Goal: Use online tool/utility

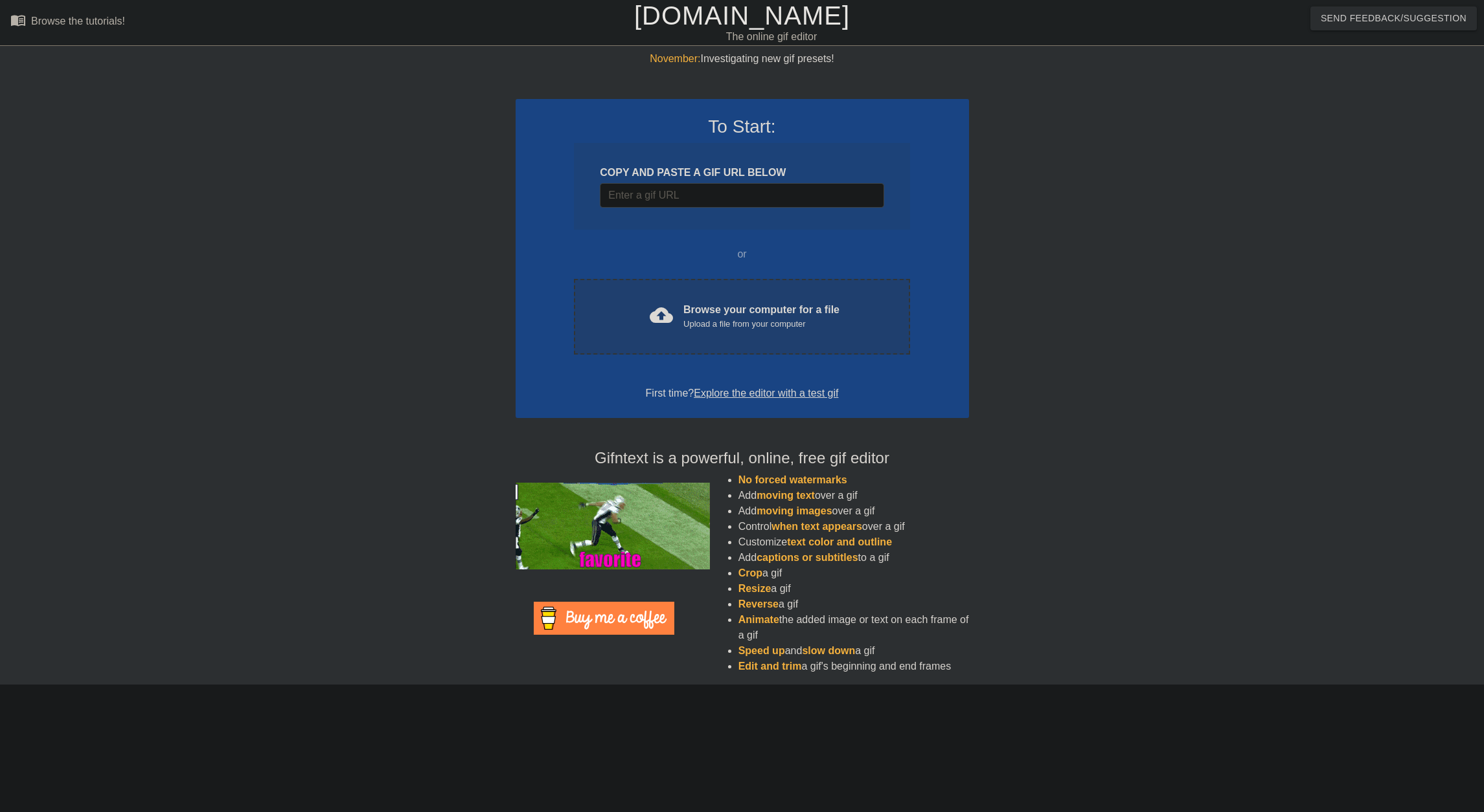
click at [743, 305] on div "Browse your computer for a file Upload a file from your computer" at bounding box center [762, 317] width 156 height 29
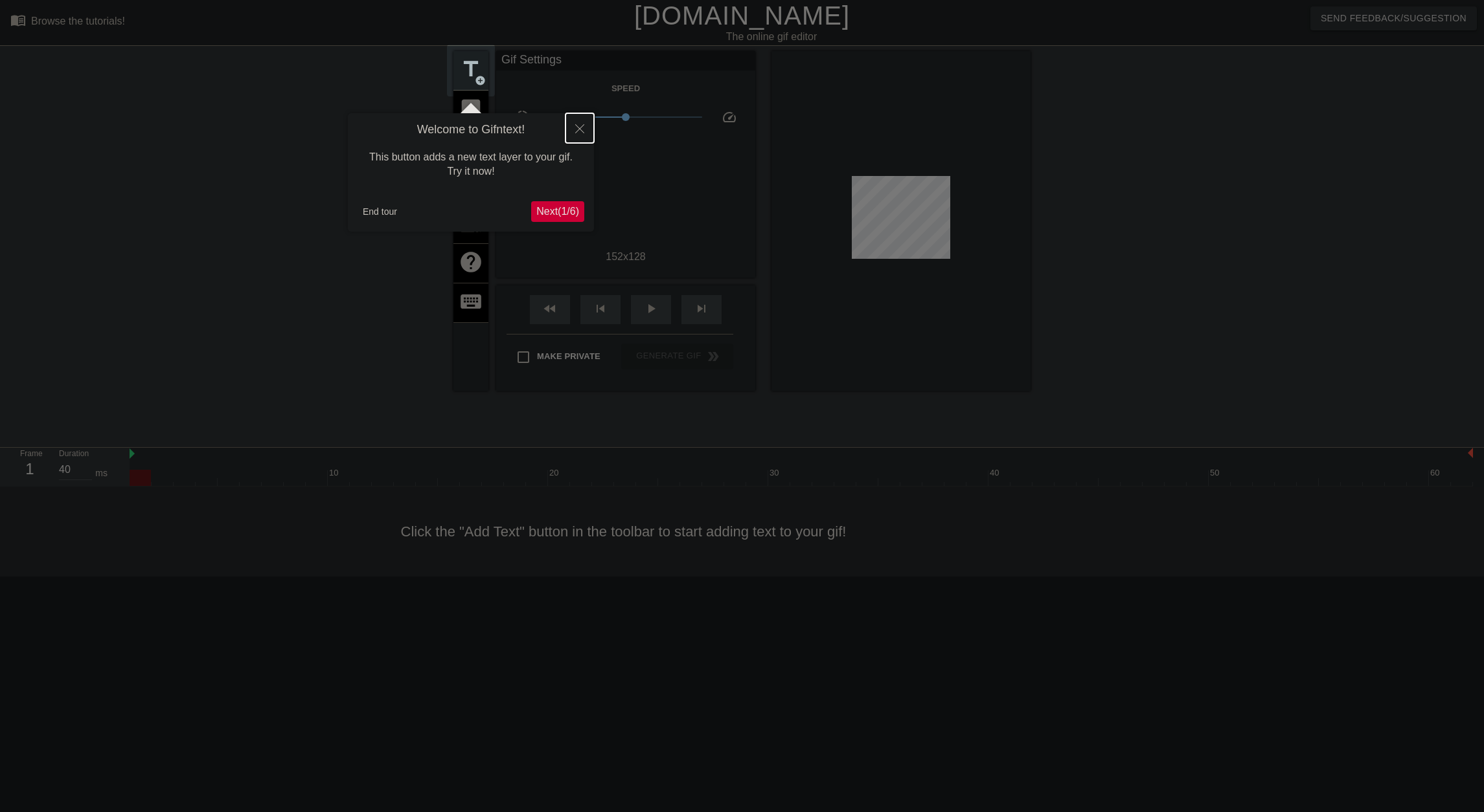
click at [580, 134] on button "Close" at bounding box center [579, 128] width 29 height 30
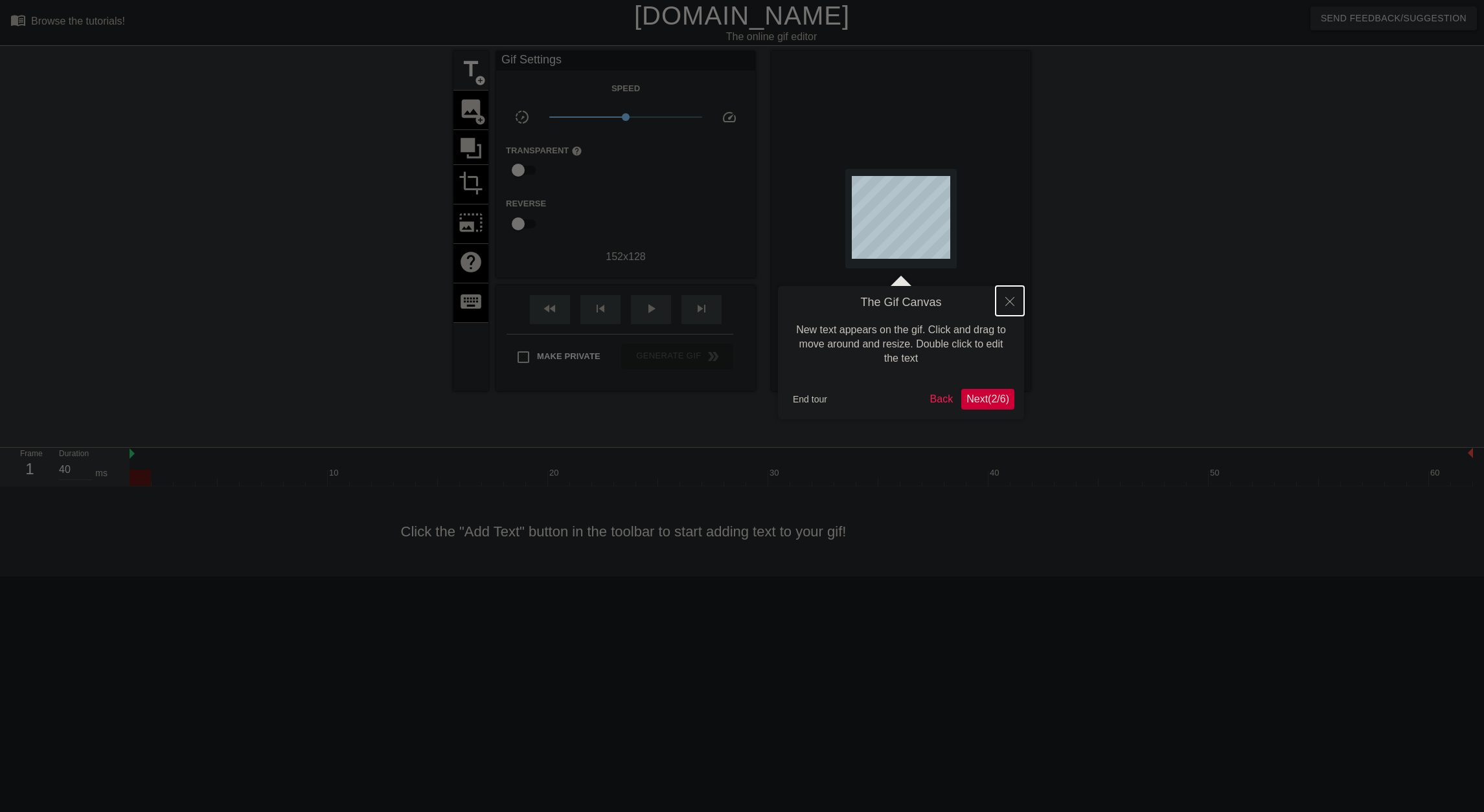
click at [1014, 300] on button "Close" at bounding box center [1010, 300] width 29 height 30
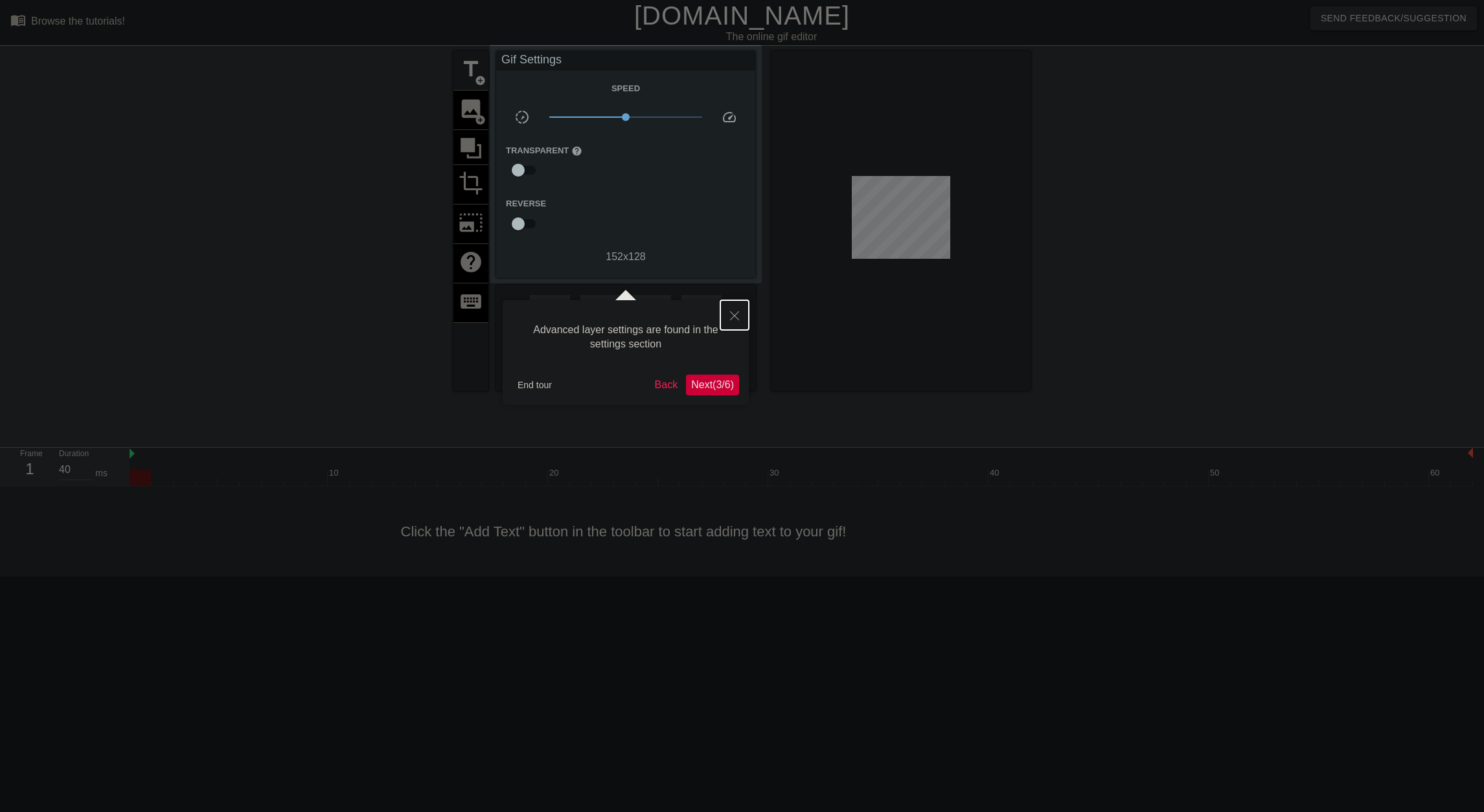
click at [732, 316] on icon "Close" at bounding box center [734, 316] width 9 height 9
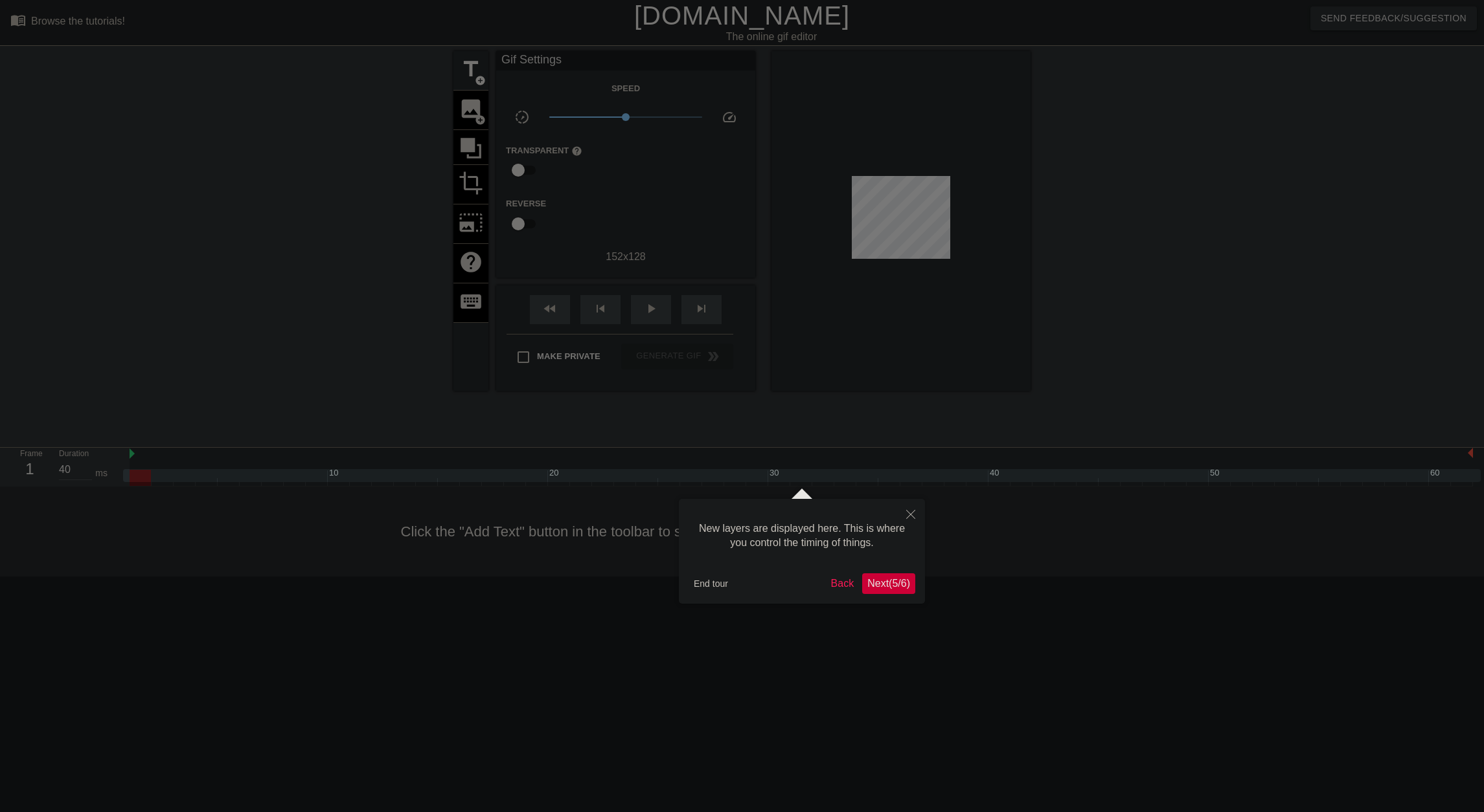
click at [900, 586] on span "Next ( 5 / 6 )" at bounding box center [889, 584] width 43 height 11
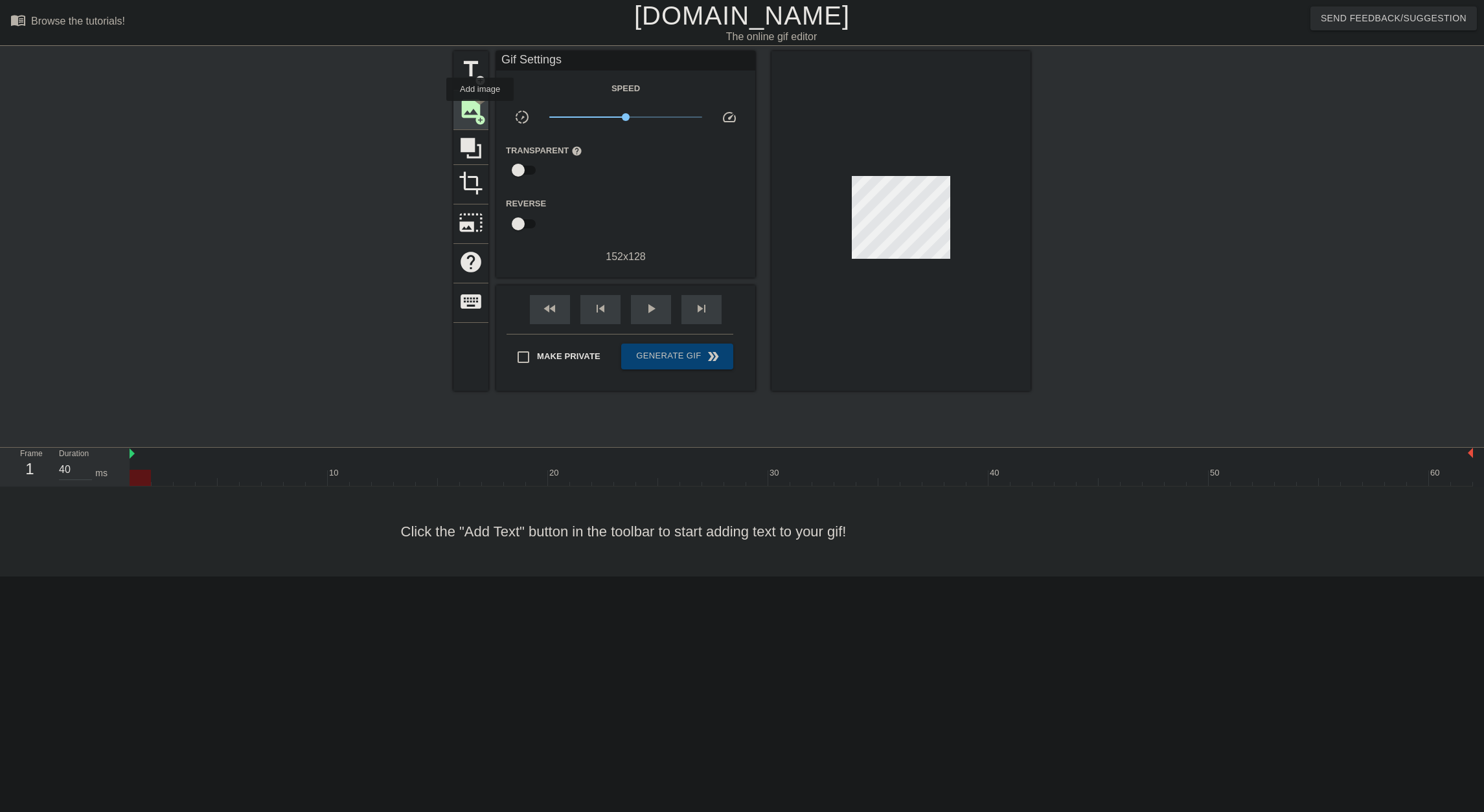
click at [480, 110] on span "image" at bounding box center [470, 108] width 25 height 25
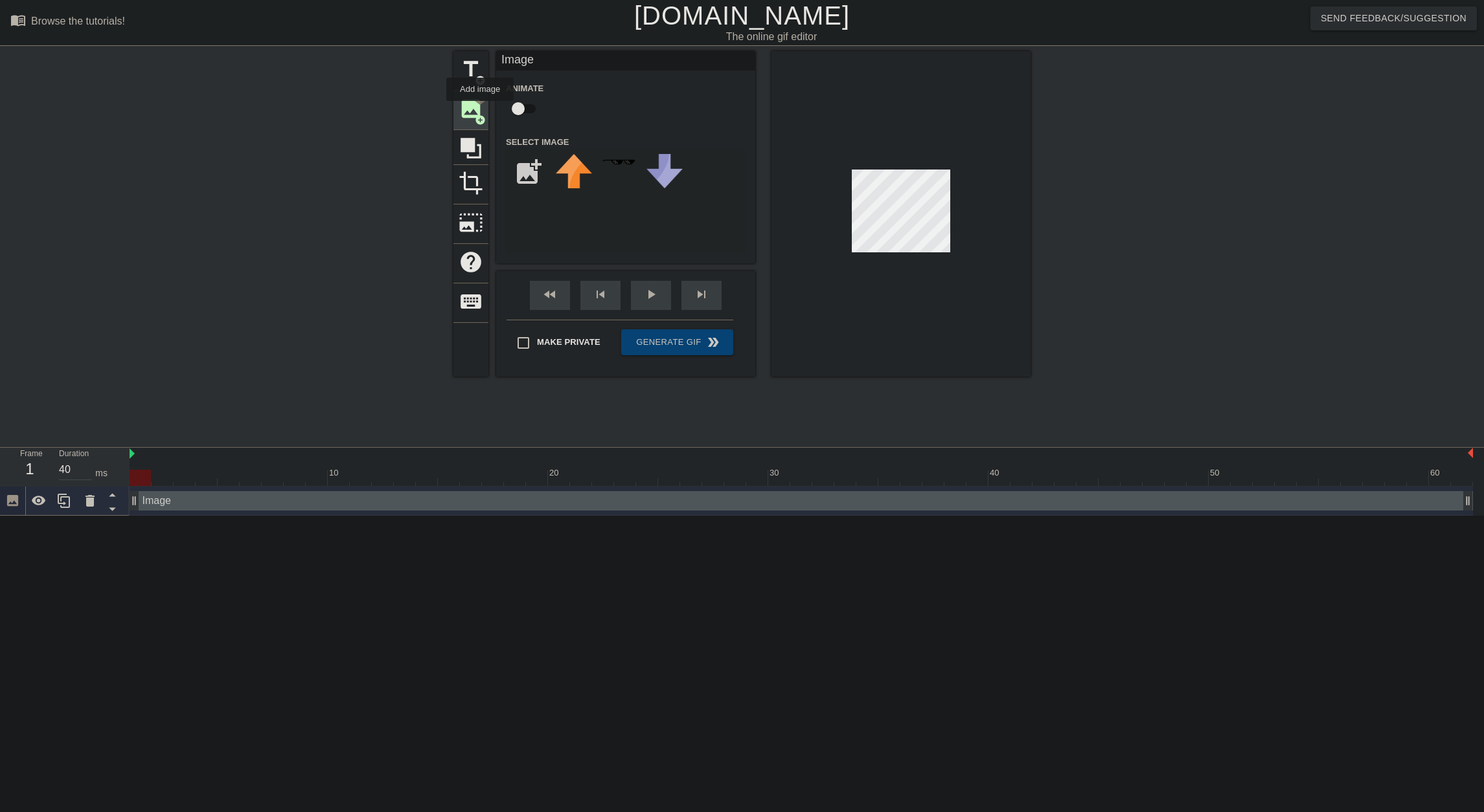
scroll to position [0, 0]
click at [478, 71] on span "title" at bounding box center [470, 69] width 25 height 25
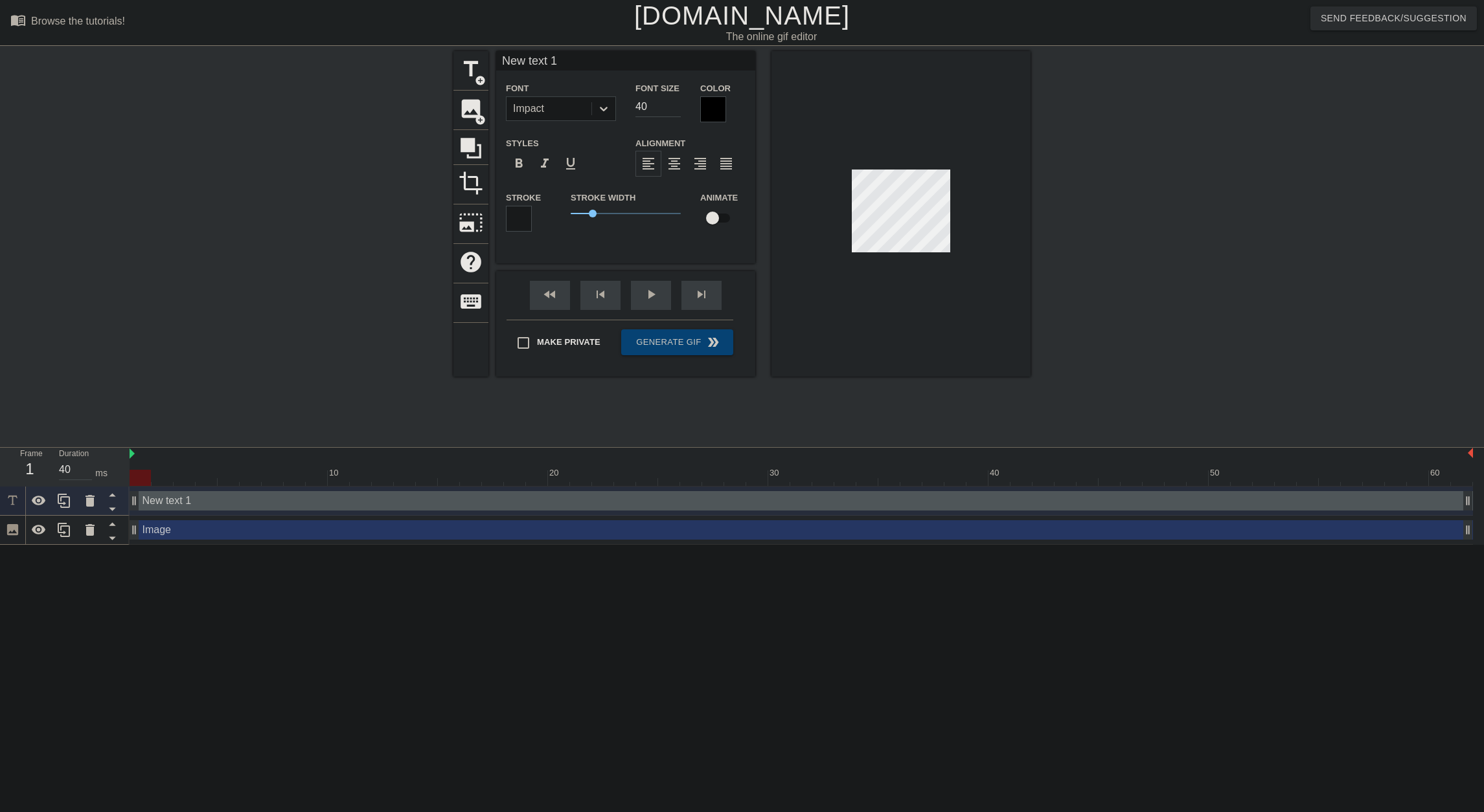
click at [229, 505] on div "New text 1 drag_handle drag_handle" at bounding box center [801, 501] width 1343 height 19
click at [196, 531] on div "Image drag_handle drag_handle" at bounding box center [801, 530] width 1343 height 19
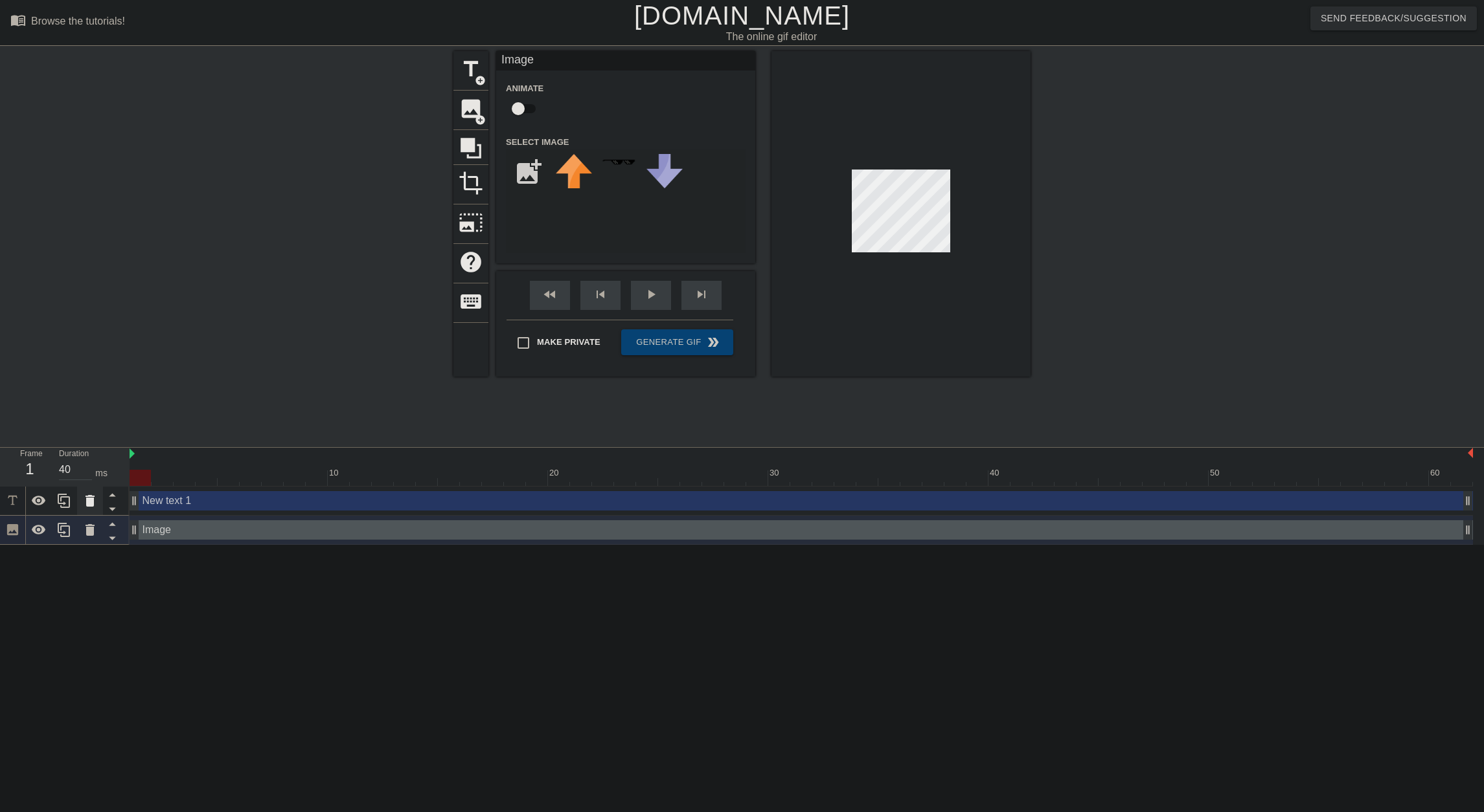
click at [90, 505] on icon at bounding box center [90, 500] width 9 height 11
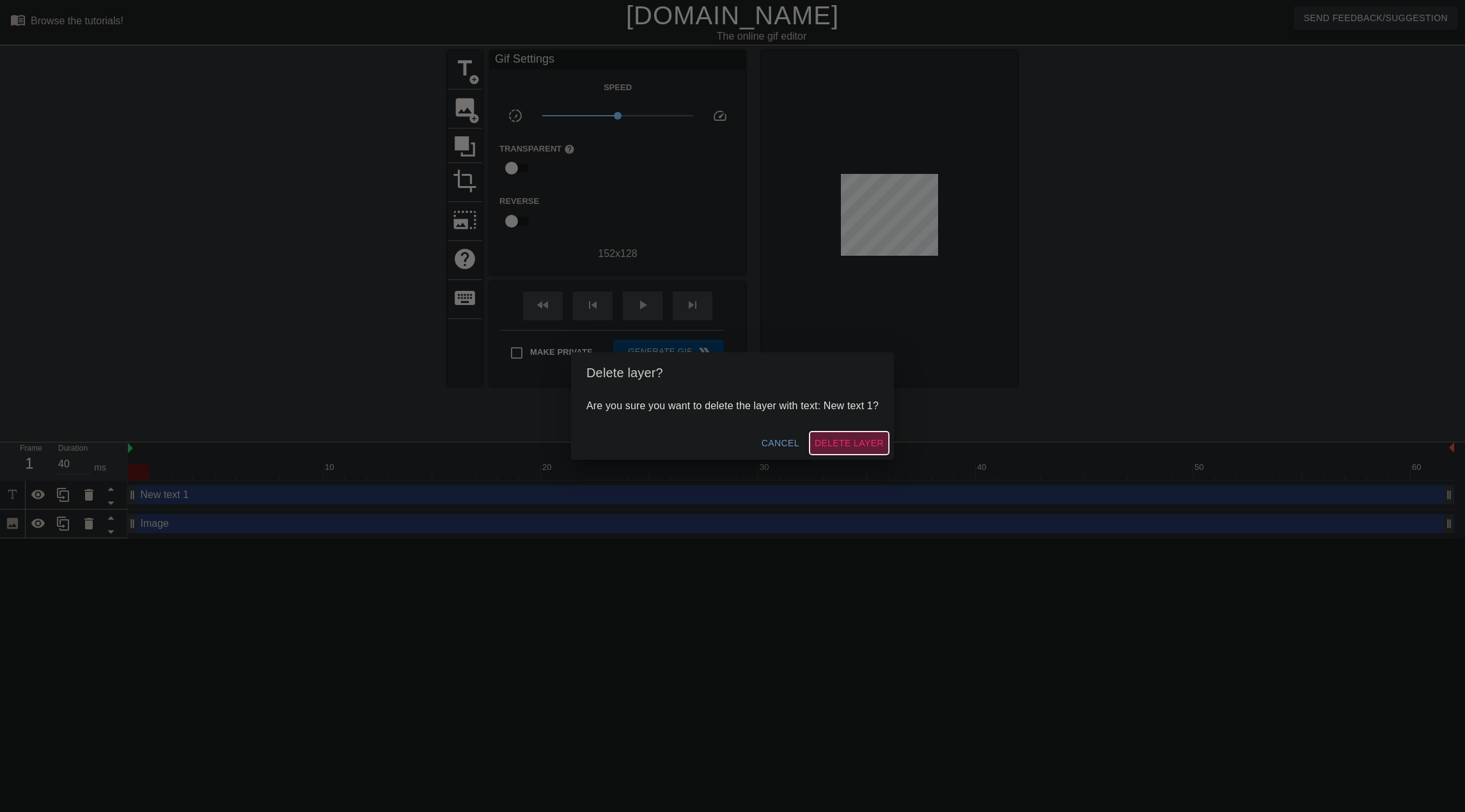
click at [856, 446] on span "Delete Layer" at bounding box center [849, 443] width 69 height 16
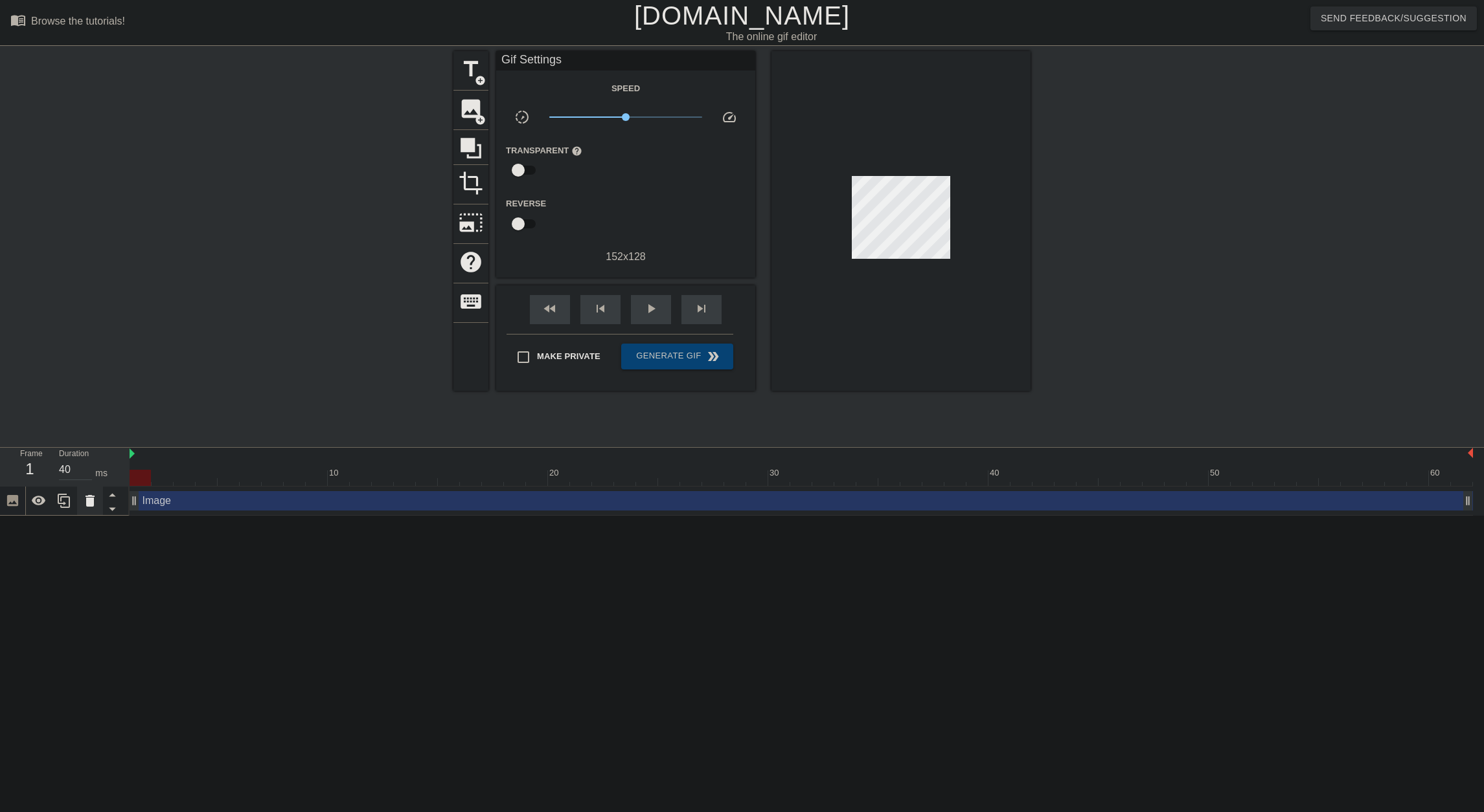
click at [92, 504] on icon at bounding box center [90, 500] width 9 height 11
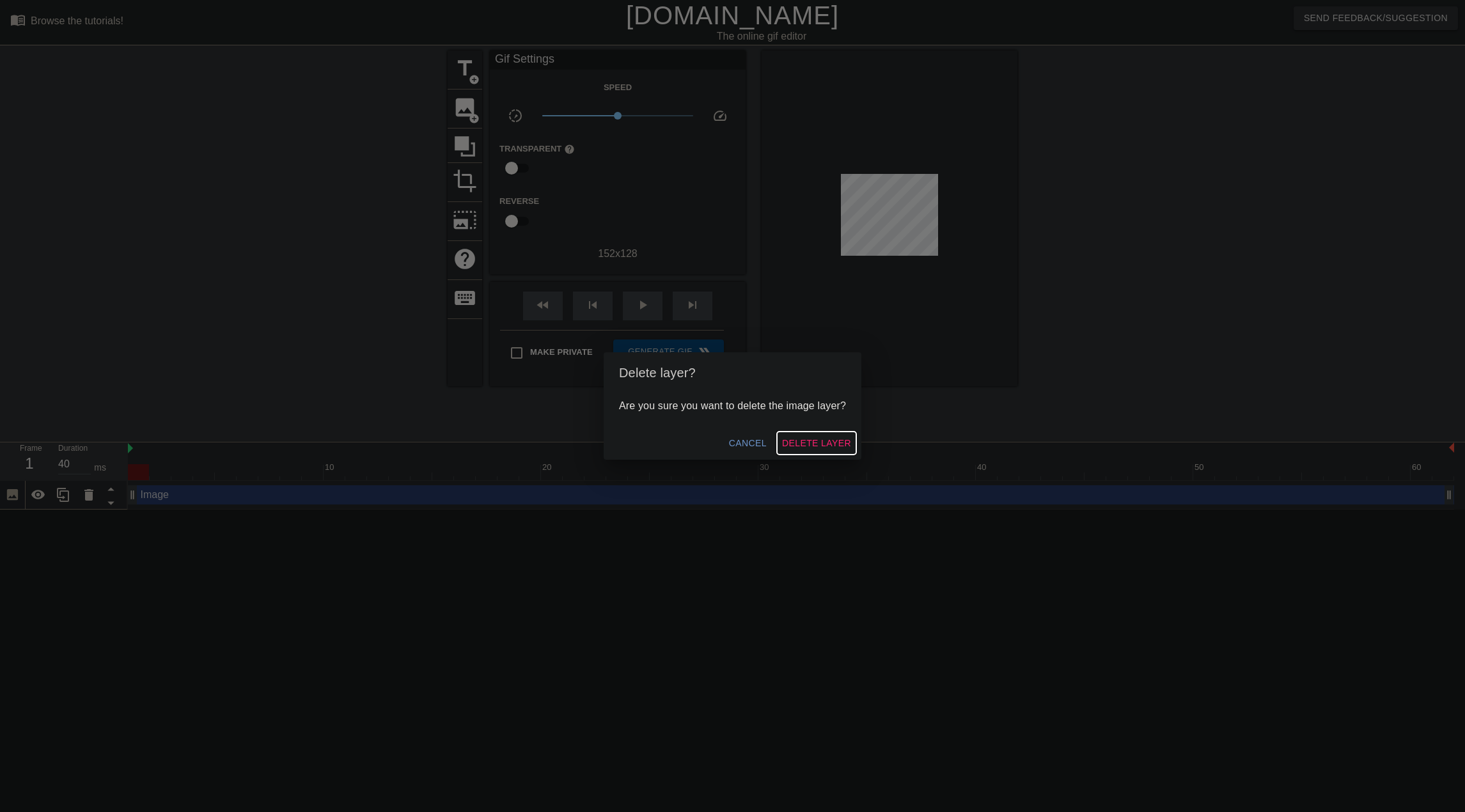
click at [832, 444] on span "Delete Layer" at bounding box center [816, 443] width 69 height 16
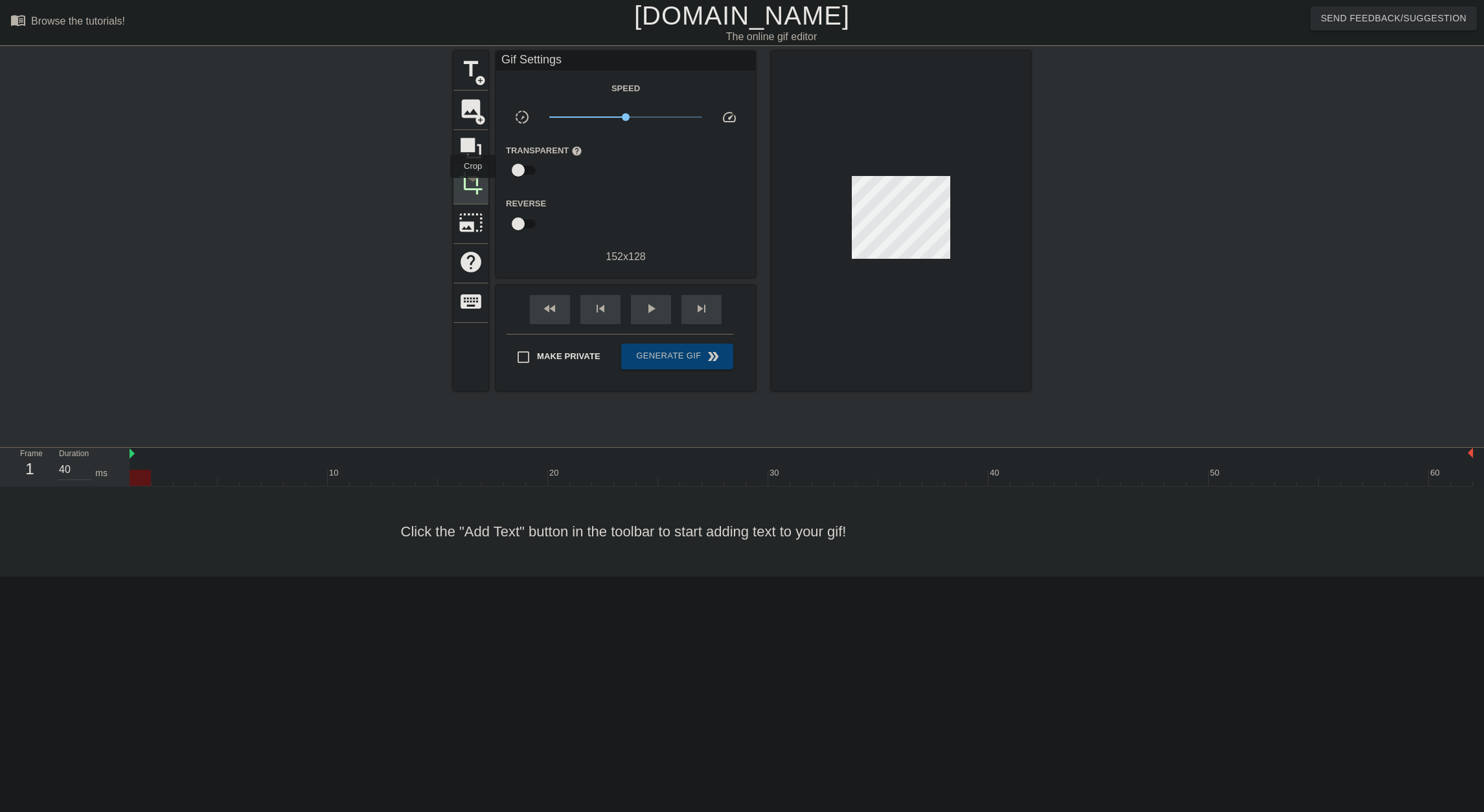
click at [473, 187] on span "crop" at bounding box center [470, 183] width 25 height 25
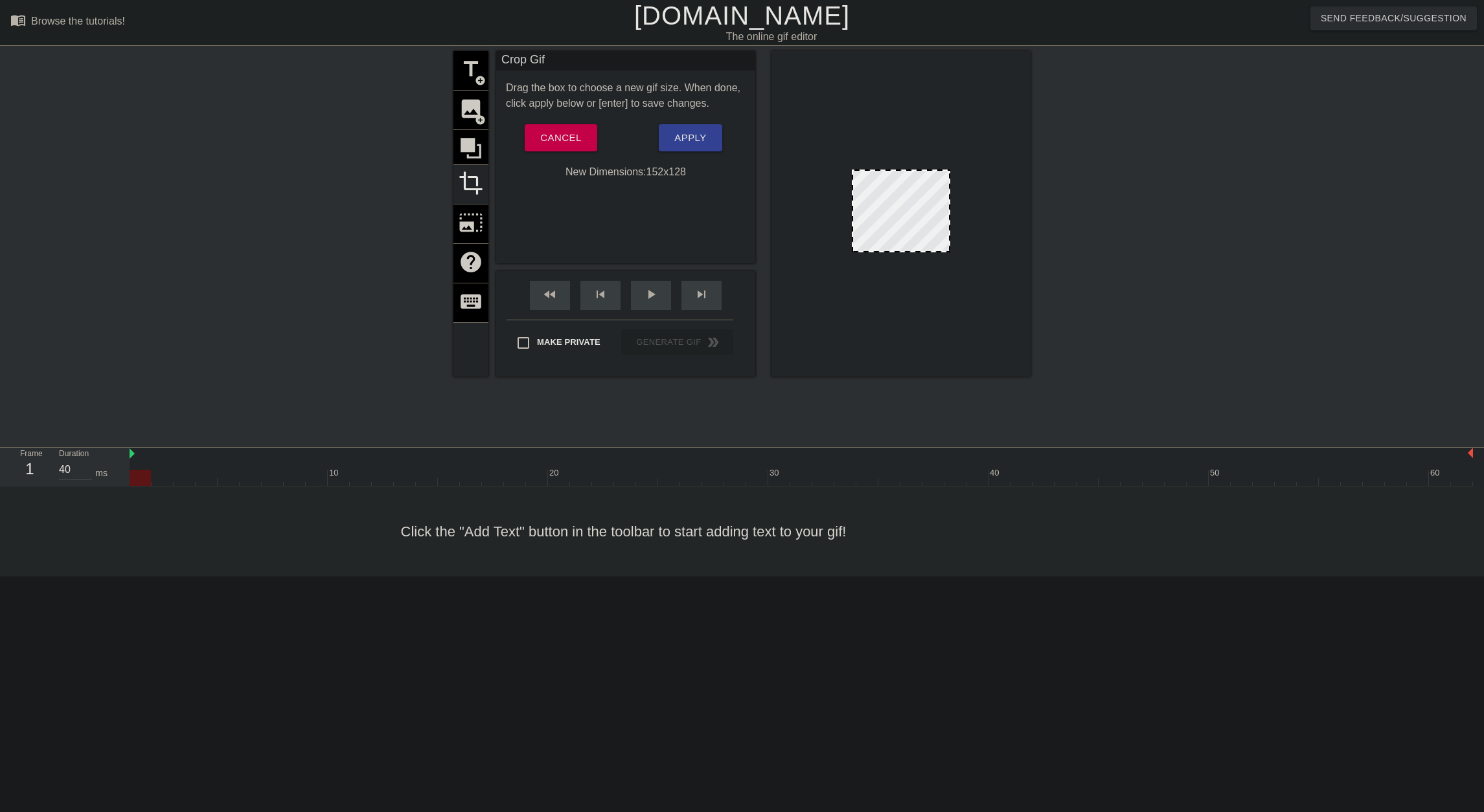
drag, startPoint x: 949, startPoint y: 251, endPoint x: 1110, endPoint y: 354, distance: 191.1
click at [1154, 386] on div "title add_circle image add_circle crop photo_size_select_large help keyboard Cr…" at bounding box center [742, 246] width 1484 height 389
drag, startPoint x: 855, startPoint y: 174, endPoint x: 756, endPoint y: 106, distance: 120.1
click at [760, 108] on div "title add_circle image add_circle crop photo_size_select_large help keyboard Cr…" at bounding box center [742, 214] width 577 height 326
click at [463, 221] on div "title add_circle image add_circle crop photo_size_select_large help keyboard" at bounding box center [470, 214] width 35 height 326
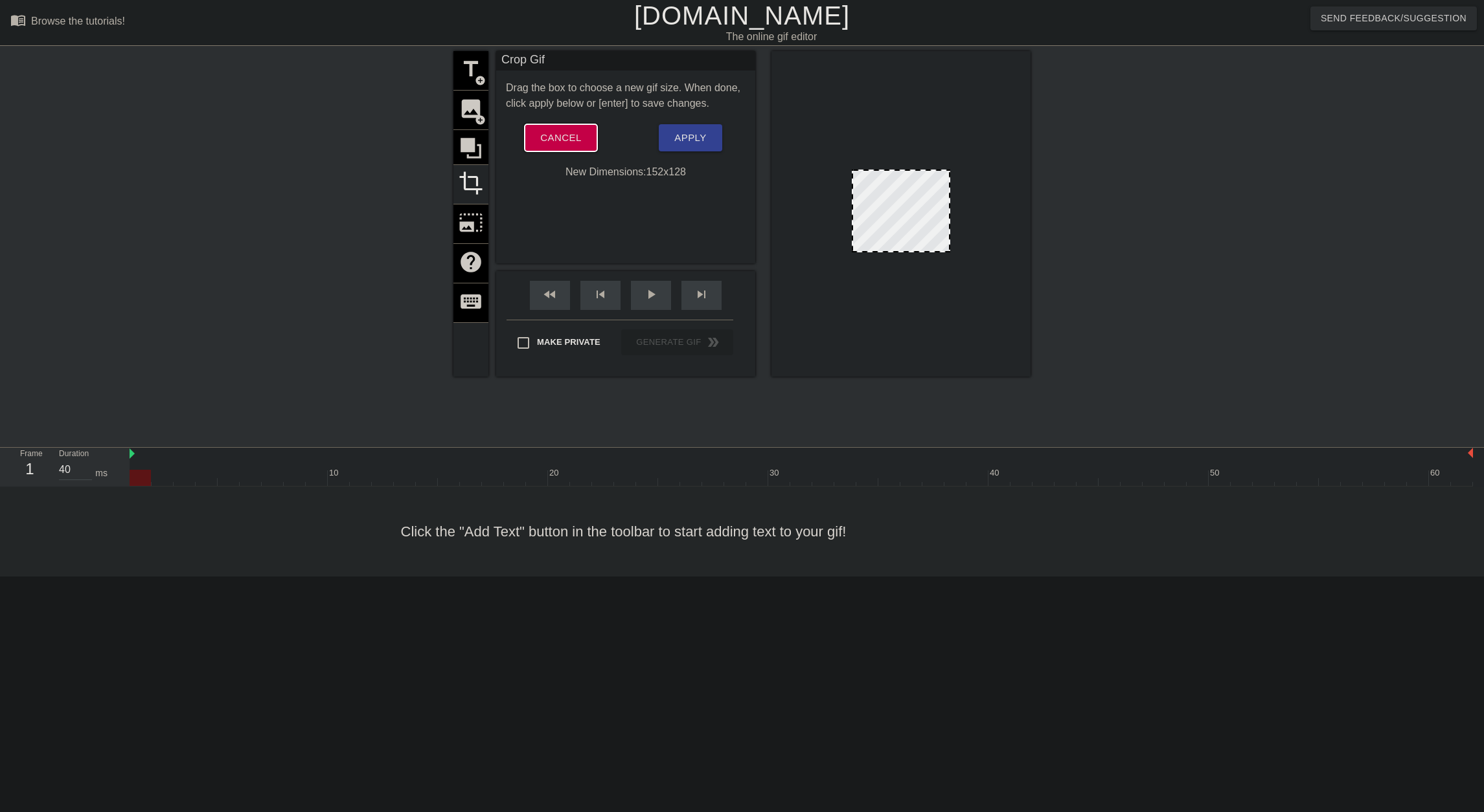
click at [581, 134] on span "Cancel" at bounding box center [560, 138] width 41 height 17
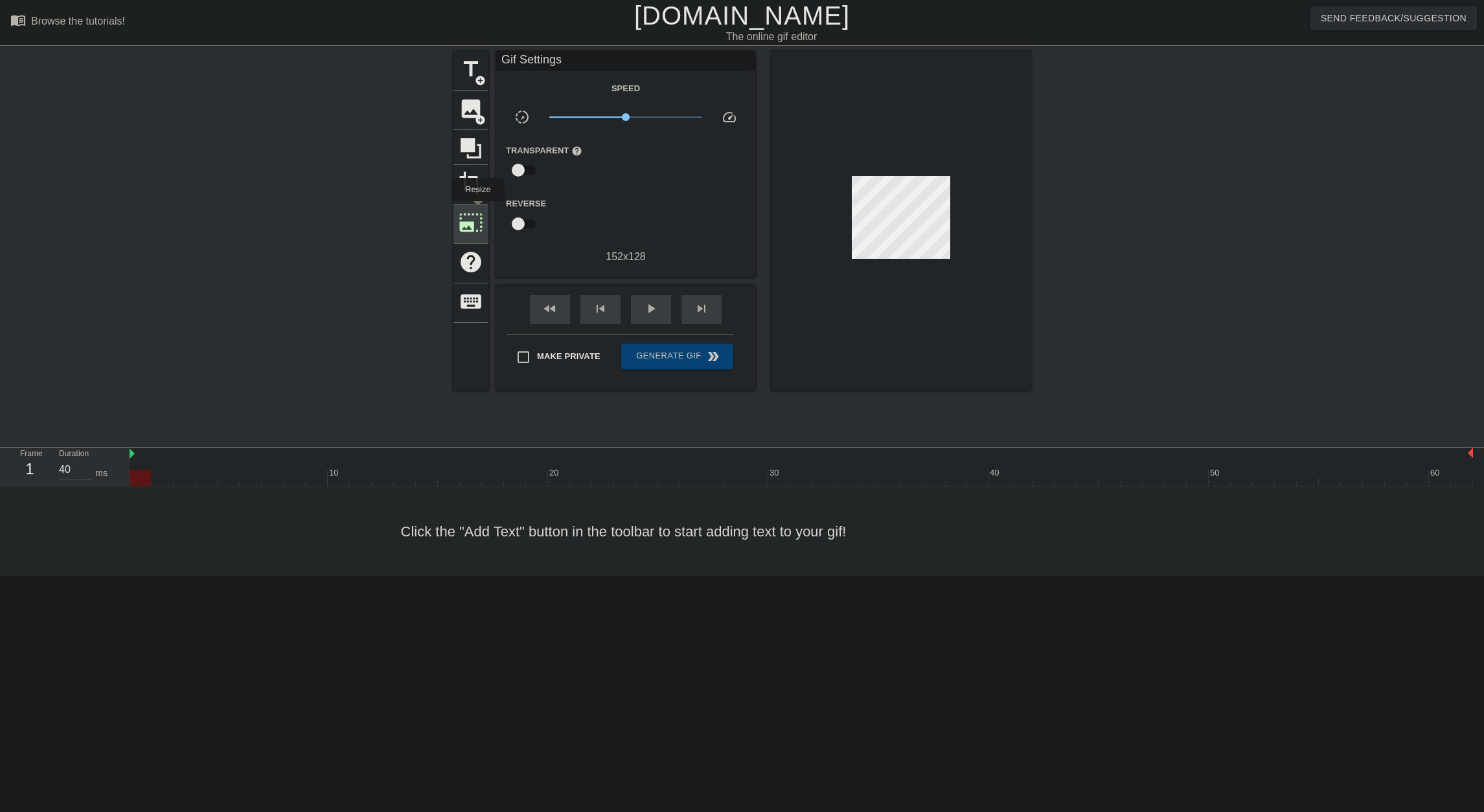
click at [476, 210] on span "photo_size_select_large" at bounding box center [470, 222] width 25 height 25
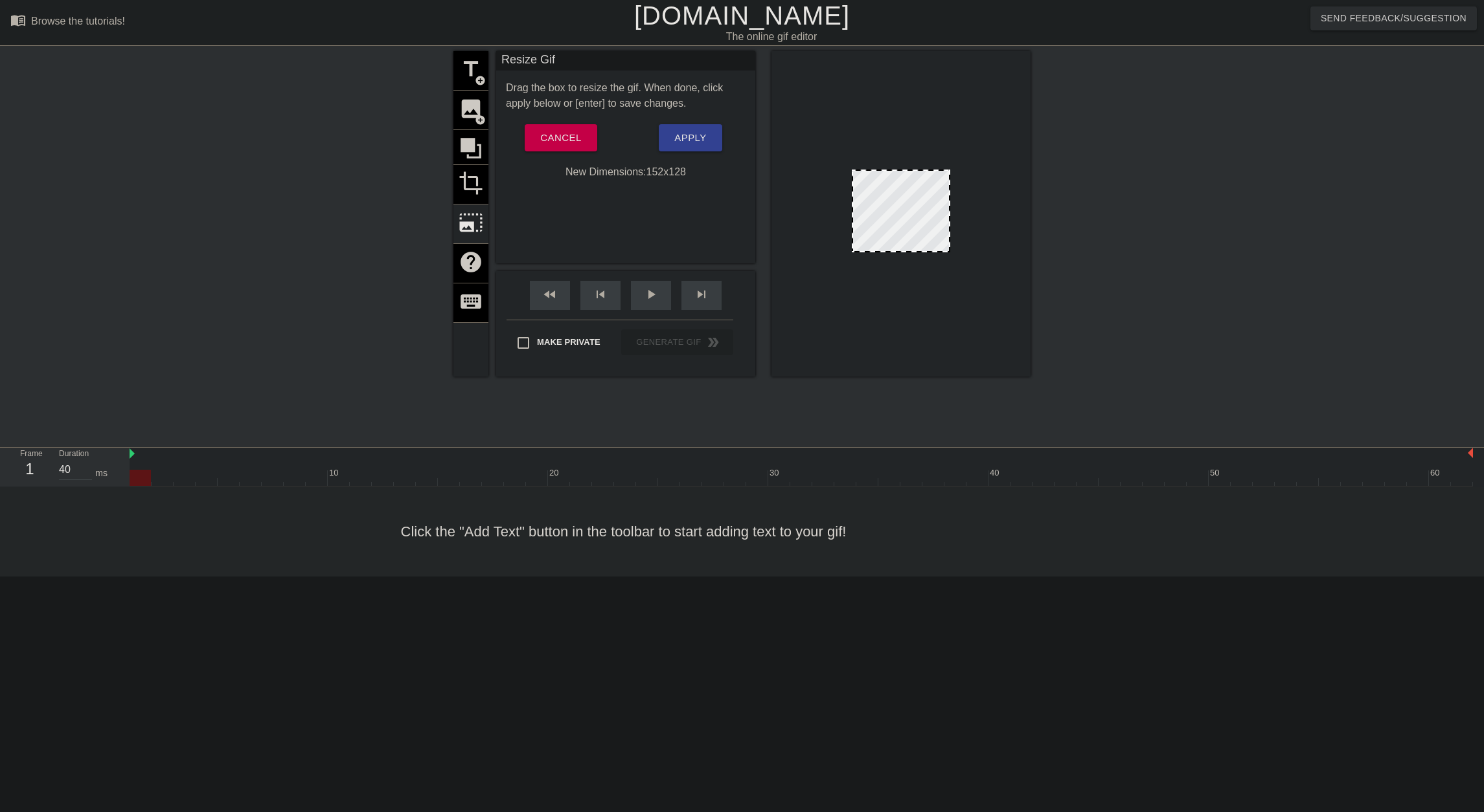
drag, startPoint x: 948, startPoint y: 172, endPoint x: 1066, endPoint y: 183, distance: 118.5
click at [1066, 183] on div "title add_circle image add_circle crop photo_size_select_large help keyboard Re…" at bounding box center [742, 246] width 1484 height 389
drag, startPoint x: 948, startPoint y: 203, endPoint x: 1217, endPoint y: 262, distance: 275.4
click at [1217, 262] on div "title add_circle image add_circle crop photo_size_select_large help keyboard Re…" at bounding box center [742, 246] width 1484 height 389
click at [574, 136] on span "Cancel" at bounding box center [560, 138] width 41 height 17
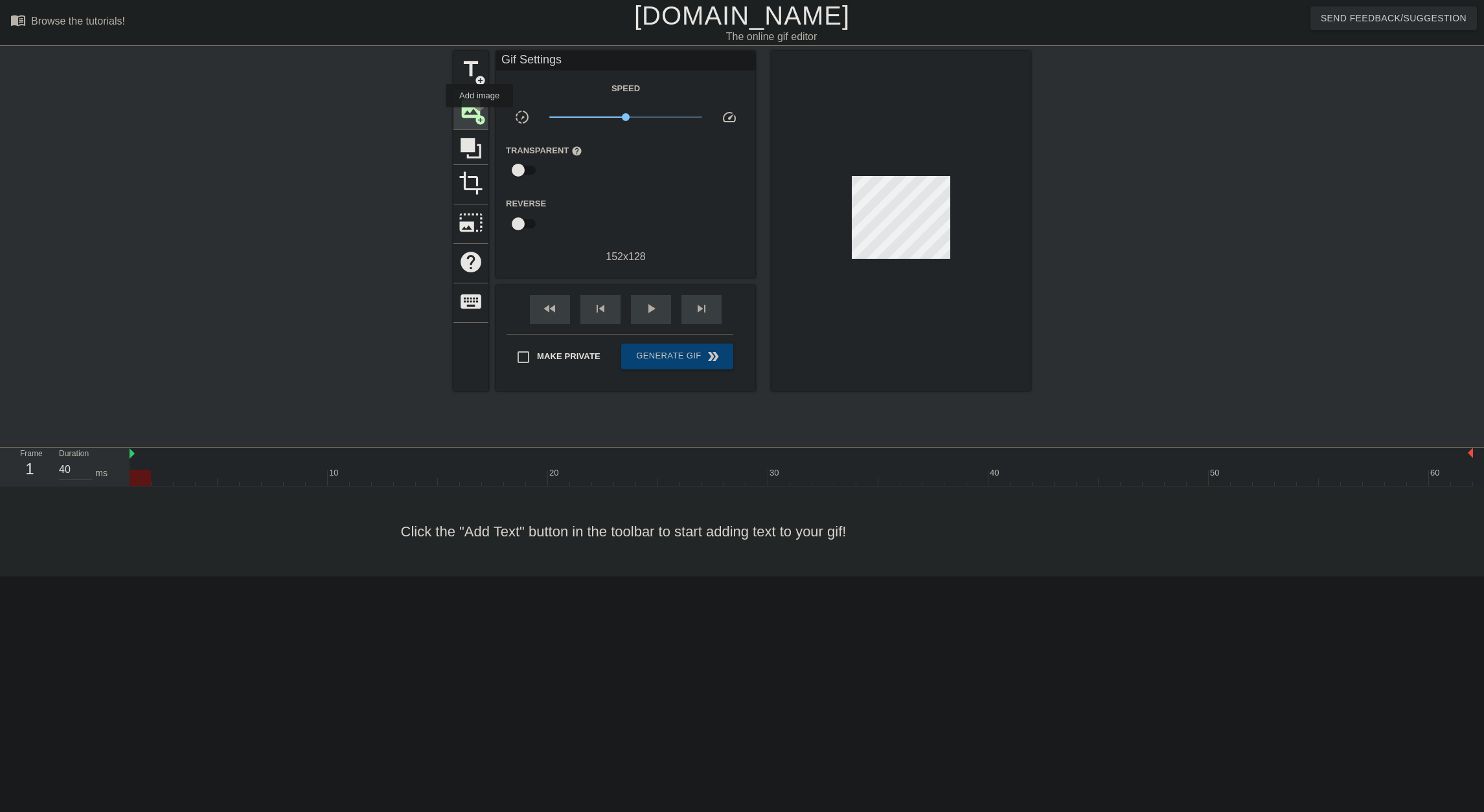
click at [479, 116] on span "add_circle" at bounding box center [480, 120] width 11 height 11
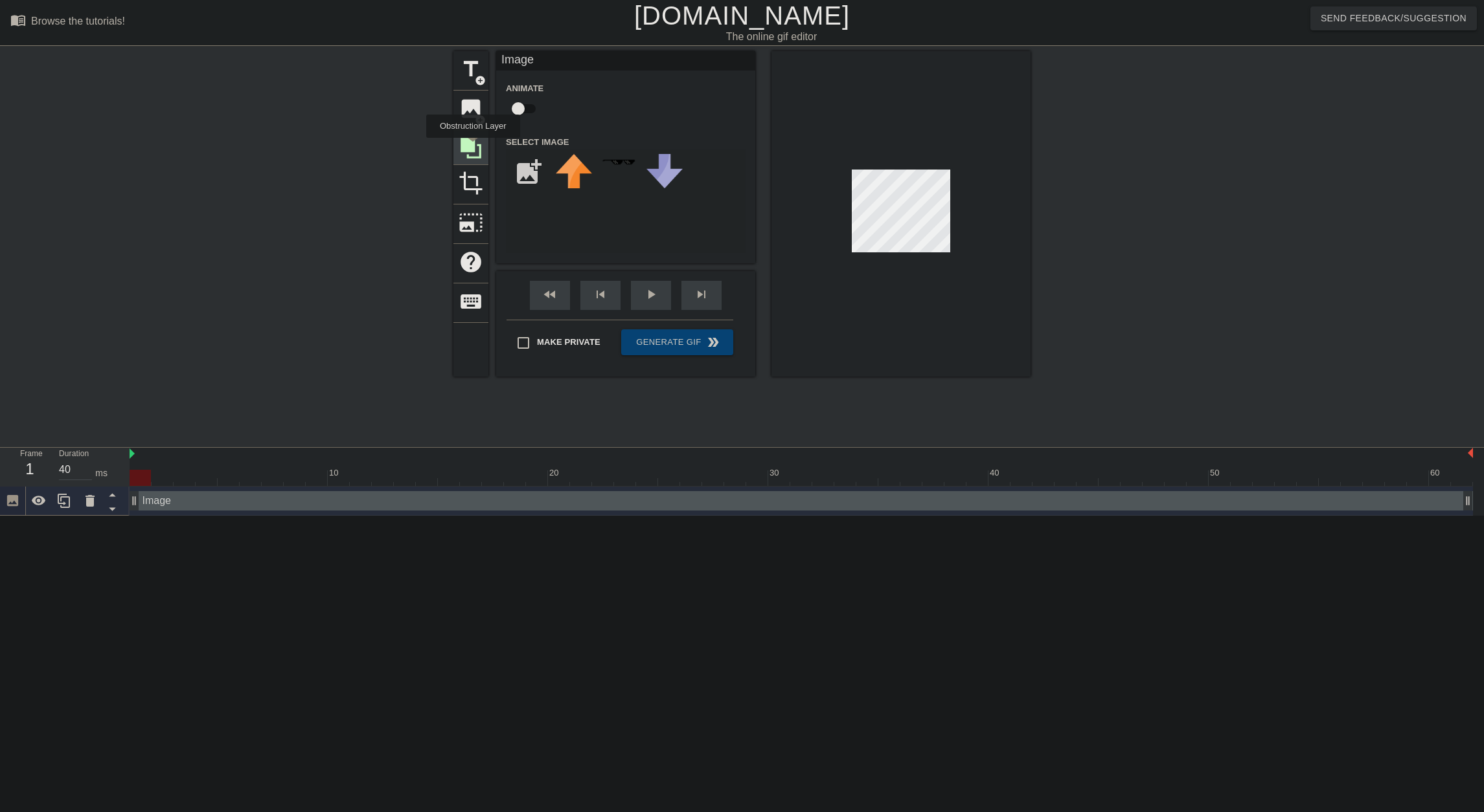
click at [473, 147] on icon at bounding box center [470, 148] width 21 height 21
